Goal: Communication & Community: Answer question/provide support

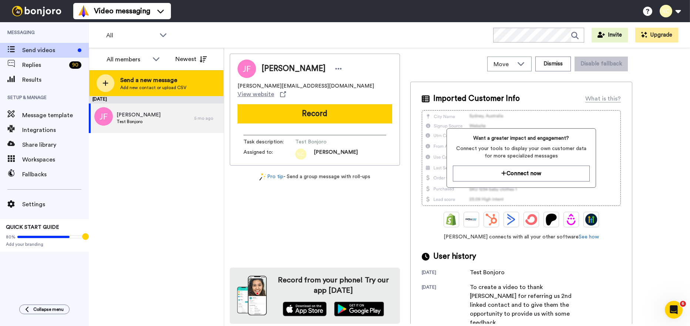
click at [125, 81] on span "Send a new message" at bounding box center [153, 80] width 66 height 9
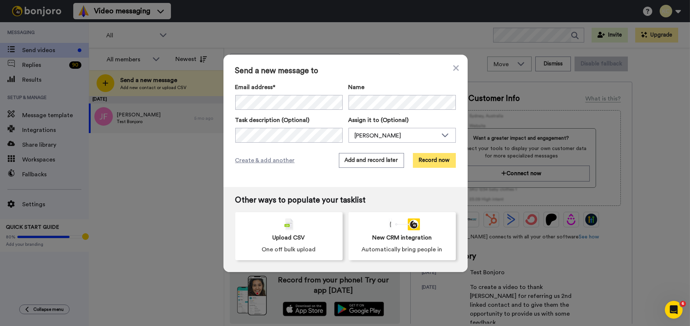
click at [419, 164] on button "Record now" at bounding box center [434, 160] width 43 height 15
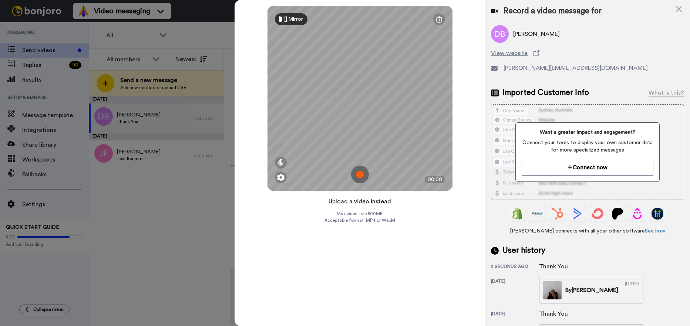
click at [354, 201] on button "Upload a video instead" at bounding box center [359, 202] width 67 height 10
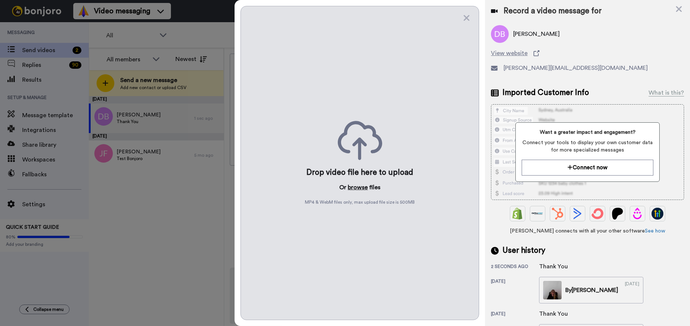
click at [358, 189] on button "browse" at bounding box center [358, 187] width 20 height 9
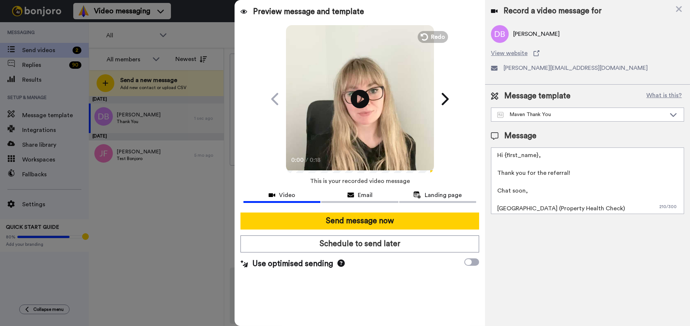
click at [536, 155] on textarea "Hi {first_name}, Thank you for the referral! Chat soon, Cailie (Property Health…" at bounding box center [587, 181] width 193 height 67
click at [572, 172] on textarea "Hi Darragh, Thank you for the referral! Chat soon, Cailie (Property Health Chec…" at bounding box center [587, 181] width 193 height 67
paste textarea "Tristan Clarke"
click at [524, 192] on textarea "Hi Darragh, Thank you for referring our services to Tristan Clarke. Chat soon, …" at bounding box center [587, 181] width 193 height 67
click at [512, 210] on textarea "Hi Darragh, Thank you for referring our services to Tristan Clarke. Kind Regard…" at bounding box center [587, 181] width 193 height 67
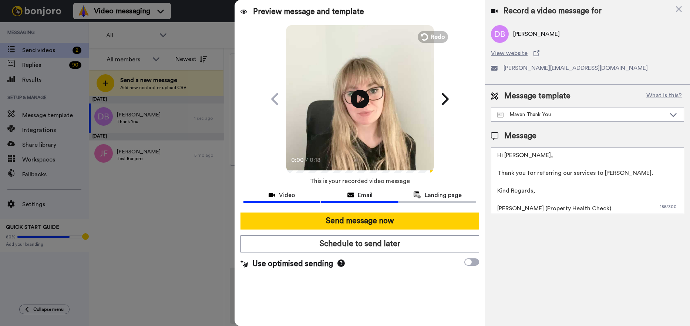
type textarea "Hi Darragh, Thank you for referring our services to Tristan Clarke. Kind Regard…"
click at [359, 192] on span "Email" at bounding box center [365, 195] width 15 height 9
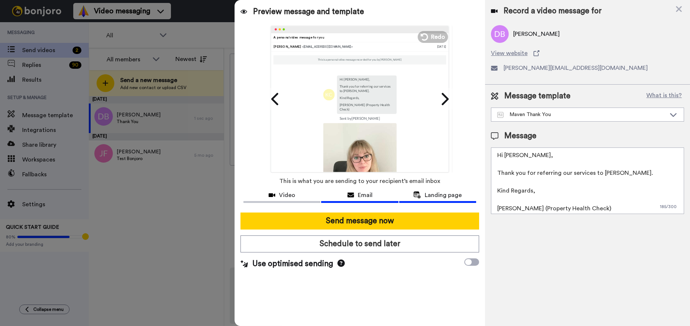
click at [428, 198] on span "Landing page" at bounding box center [443, 195] width 37 height 9
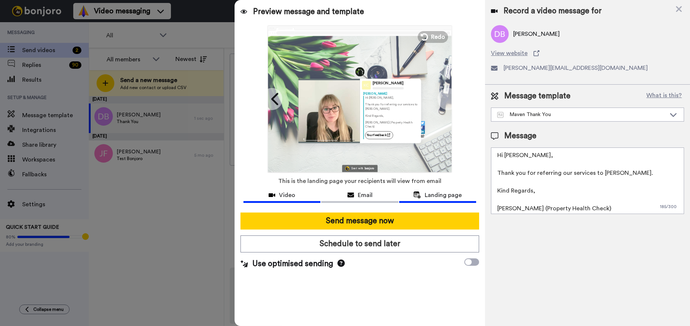
click at [279, 193] on span "Video" at bounding box center [287, 195] width 16 height 9
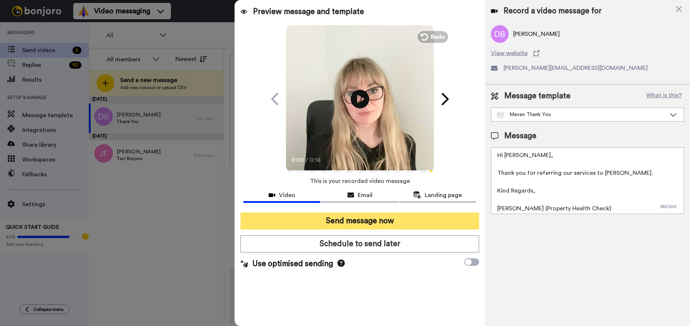
click at [372, 222] on button "Send message now" at bounding box center [360, 221] width 239 height 17
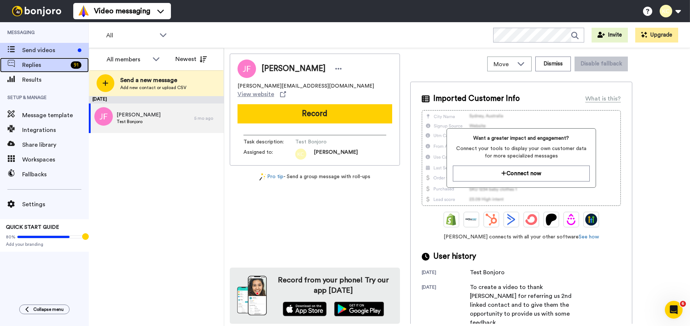
click at [43, 65] on span "Replies" at bounding box center [45, 65] width 46 height 9
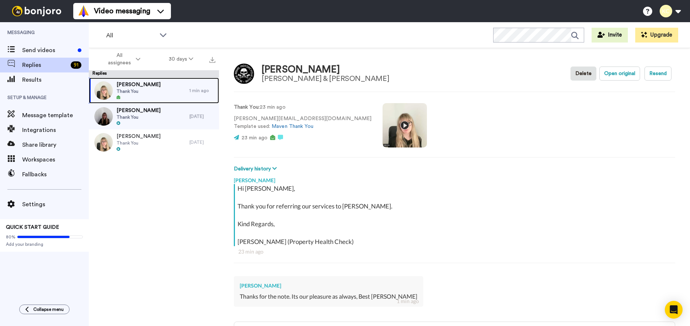
click at [141, 93] on span "Thank You" at bounding box center [139, 91] width 44 height 6
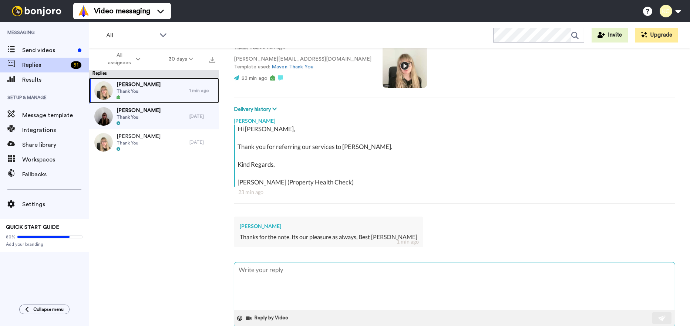
scroll to position [74, 0]
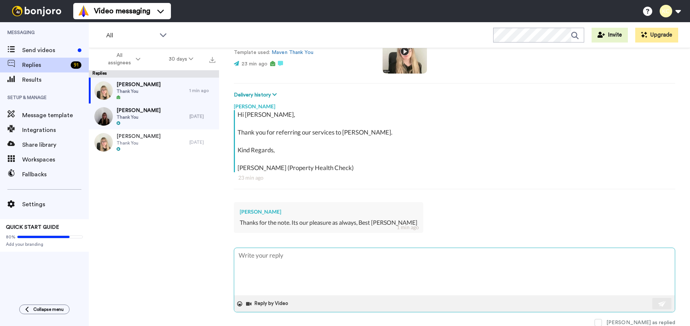
click at [262, 257] on textarea at bounding box center [454, 271] width 441 height 47
type textarea "x"
type textarea "Th"
type textarea "x"
type textarea "Tha"
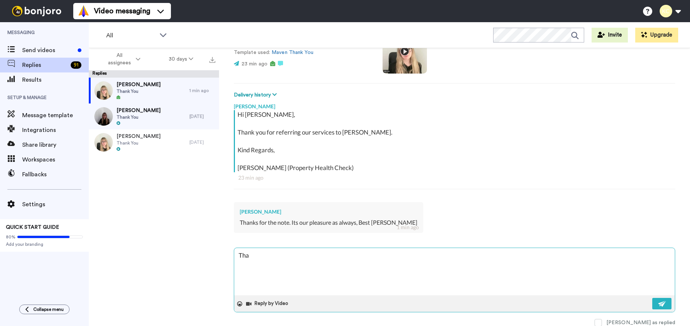
type textarea "x"
type textarea "Than"
type textarea "x"
type textarea "Thanj"
type textarea "x"
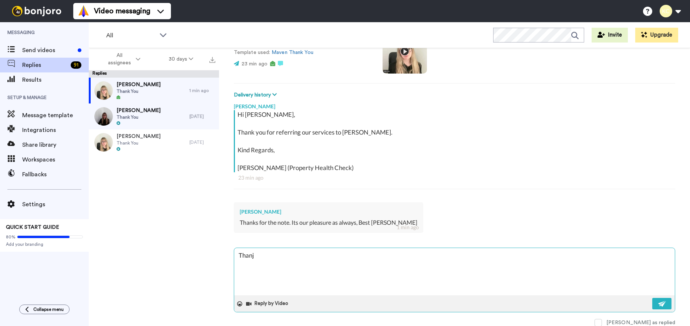
type textarea "Thanj"
type textarea "x"
type textarea "Thanj Y"
type textarea "x"
type textarea "Thanj"
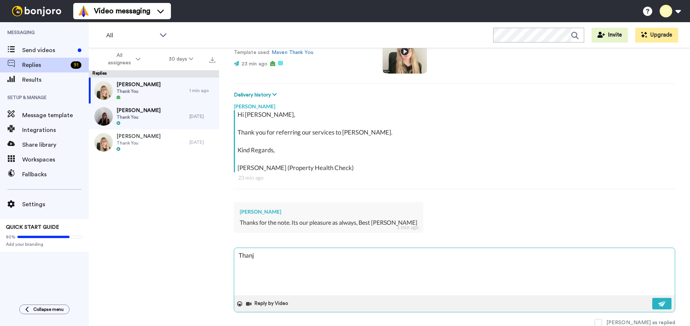
type textarea "x"
type textarea "Thanj"
type textarea "x"
type textarea "Than"
type textarea "x"
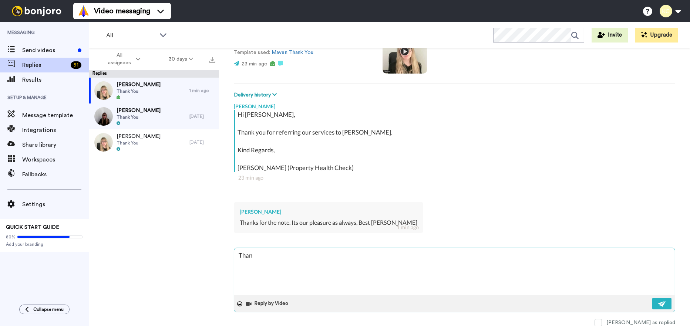
type textarea "ThanJ"
type textarea "x"
type textarea "ThanJ"
type textarea "x"
type textarea "ThanJ"
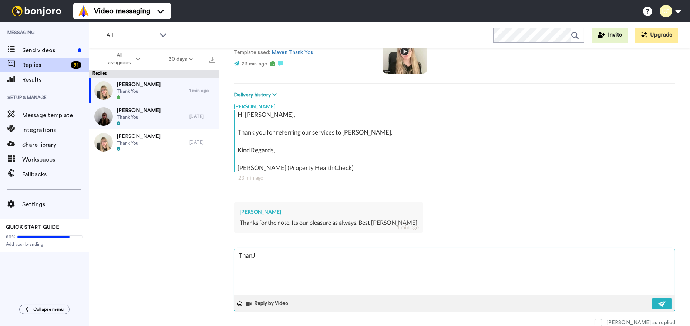
type textarea "x"
type textarea "Than"
type textarea "x"
type textarea "ThanK"
type textarea "x"
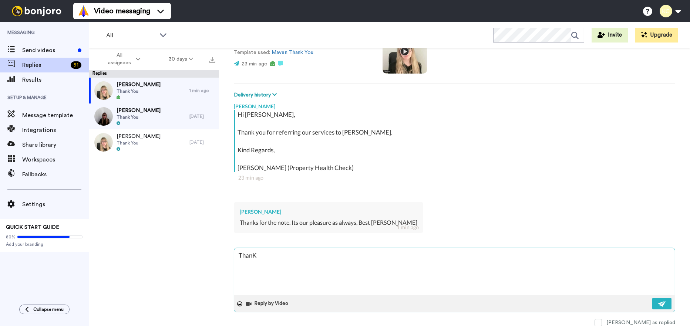
type textarea "Than"
type textarea "x"
type textarea "Thank"
type textarea "x"
type textarea "Thank"
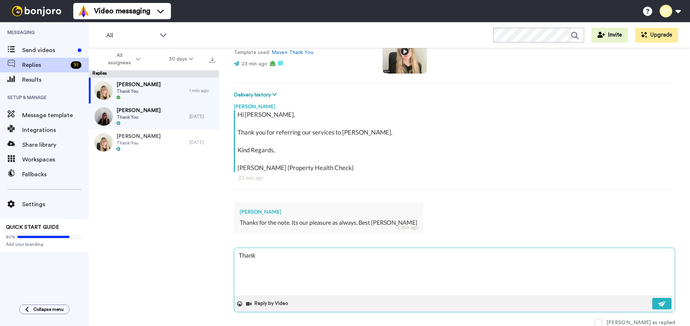
type textarea "x"
type textarea "Thank Y"
type textarea "x"
type textarea "Thank Yo"
type textarea "x"
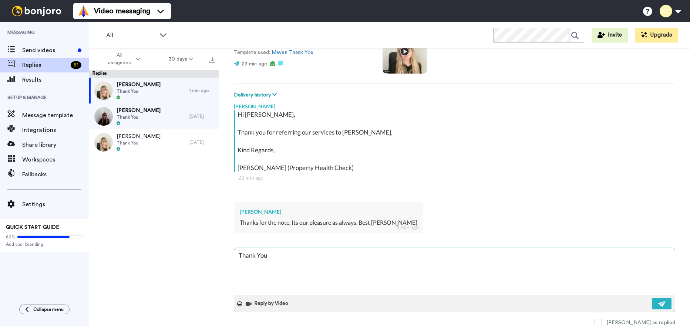
type textarea "Thank You"
type textarea "x"
type textarea "Thank You D"
type textarea "x"
type textarea "Thank You"
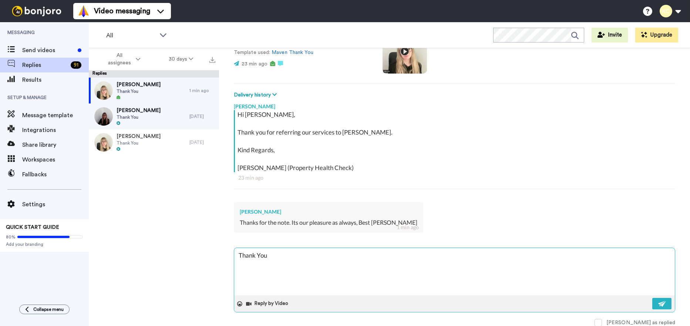
type textarea "x"
type textarea "Thank You"
type textarea "x"
type textarea "Thank Yo"
type textarea "x"
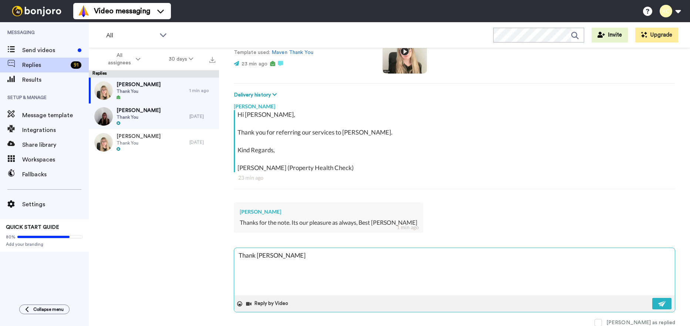
type textarea "Thank Y"
type textarea "x"
type textarea "Thank"
type textarea "x"
type textarea "Thank y"
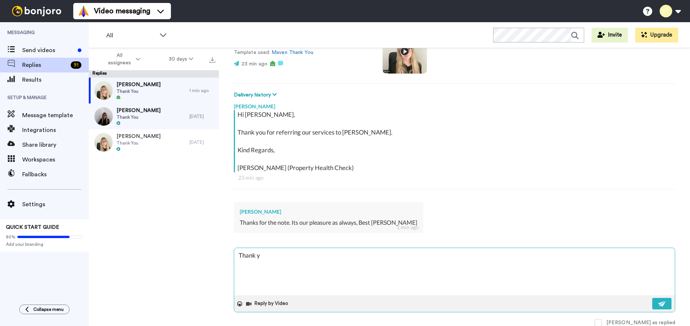
type textarea "x"
type textarea "Thank yo"
type textarea "x"
type textarea "Thank you"
type textarea "x"
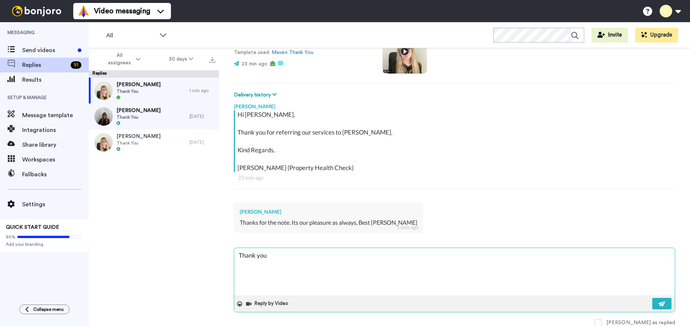
type textarea "Thank you D"
type textarea "x"
type textarea "Thank you Da"
type textarea "x"
type textarea "Thank you Dar"
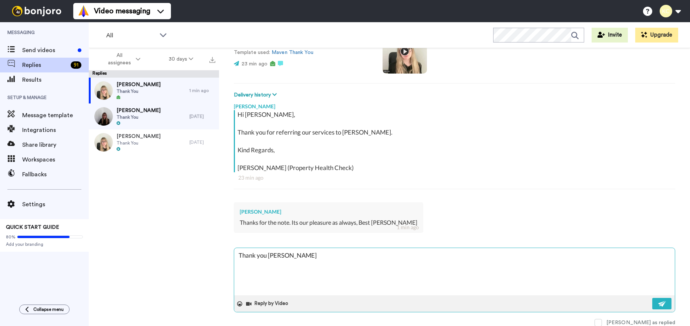
type textarea "x"
type textarea "Thank you Darr"
type textarea "x"
type textarea "Thank you Darrag"
type textarea "x"
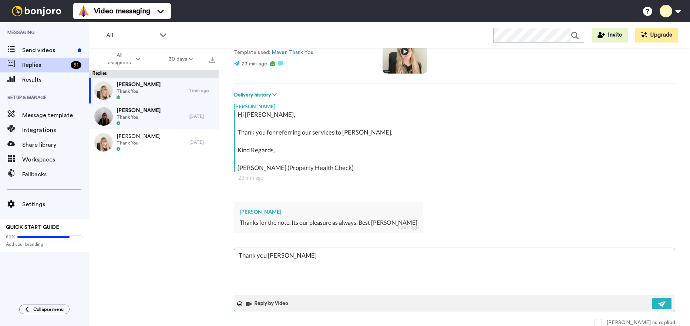
type textarea "Thank you Darragh"
type textarea "x"
type textarea "Thank you Darragh"
type textarea "x"
type textarea "Thank you Darragh"
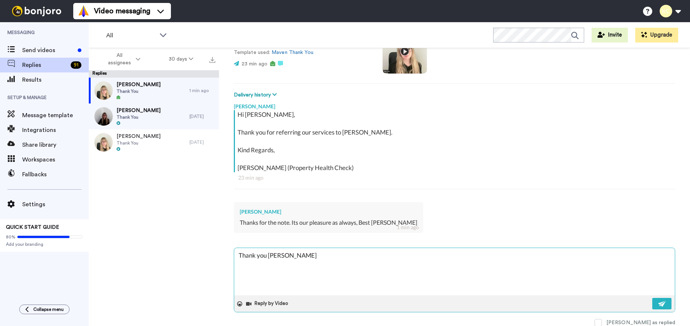
type textarea "x"
type textarea "Thank you Darragh."
type textarea "x"
type textarea "Thank you Darragh."
type textarea "x"
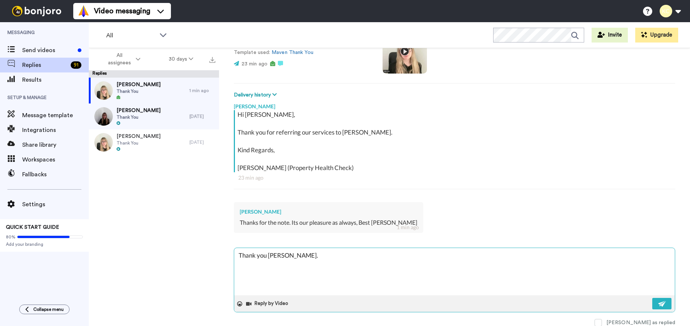
type textarea "Thank you Darragh."
type textarea "x"
type textarea "Thank you Darragh. S"
type textarea "x"
type textarea "Thank you Darragh. Sa"
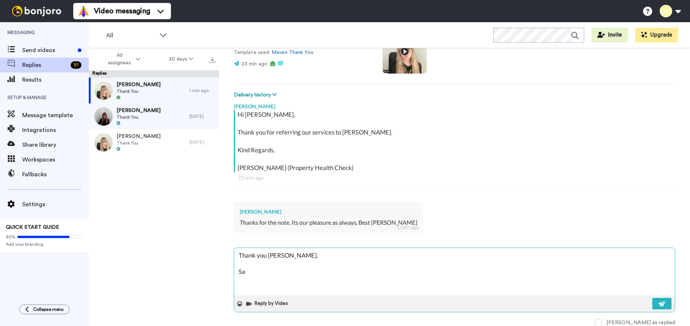
type textarea "x"
type textarea "Thank you Darragh. Sar"
type textarea "x"
type textarea "Thank you Darragh. Sara"
type textarea "x"
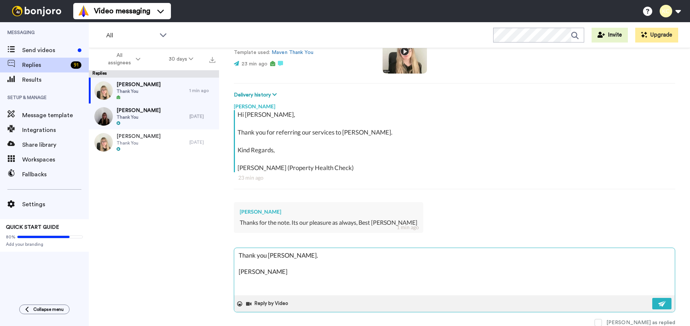
type textarea "Thank you Darragh. Sarah"
type textarea "x"
type textarea "Thank you Darragh. Sarah"
click at [662, 303] on button at bounding box center [661, 303] width 19 height 11
type textarea "x"
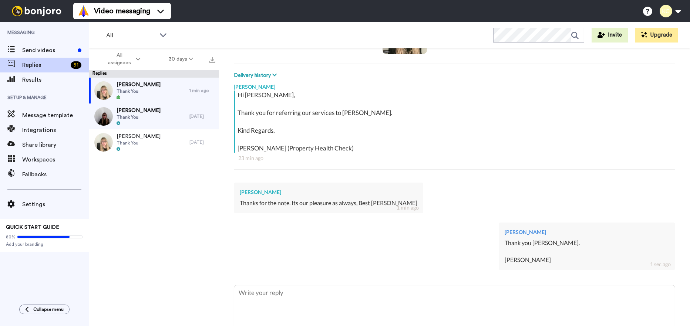
scroll to position [111, 0]
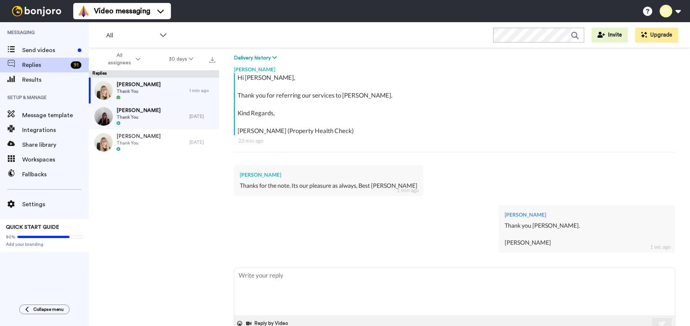
type textarea "x"
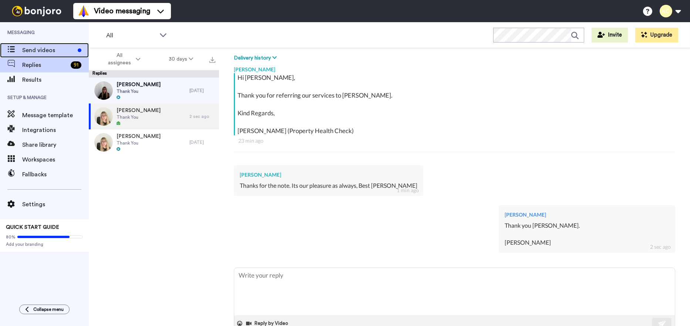
click at [53, 51] on span "Send videos" at bounding box center [48, 50] width 53 height 9
